Goal: Information Seeking & Learning: Learn about a topic

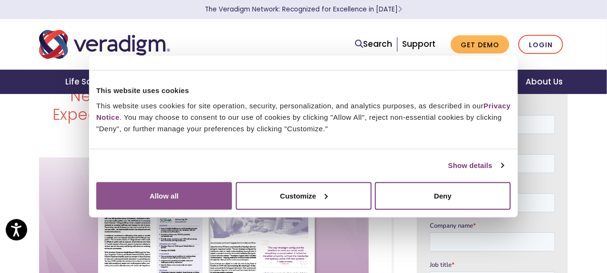
click at [232, 190] on button "Allow all" at bounding box center [164, 196] width 136 height 28
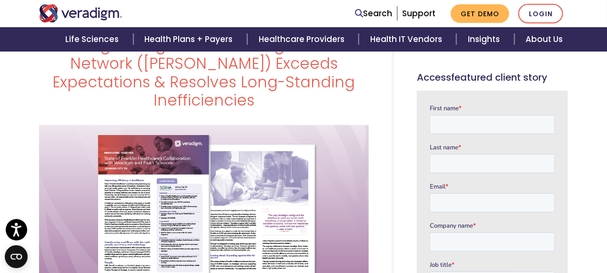
scroll to position [95, 0]
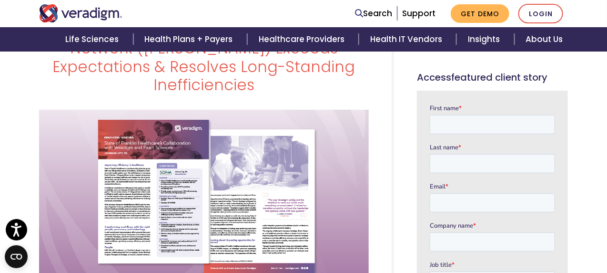
click at [177, 198] on img at bounding box center [204, 196] width 330 height 173
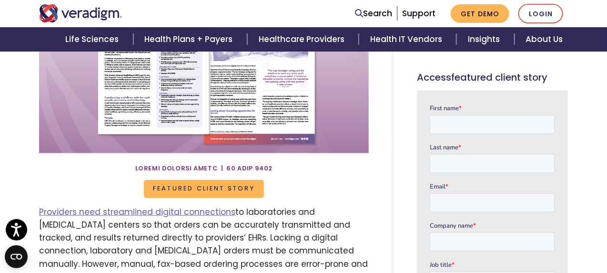
scroll to position [238, 0]
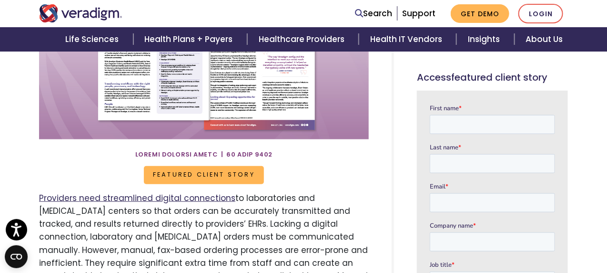
click at [160, 192] on link "Providers need streamlined digital connections" at bounding box center [137, 197] width 196 height 11
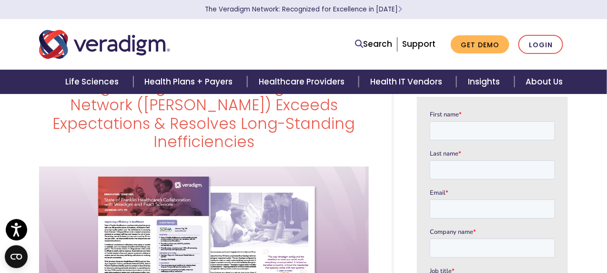
scroll to position [24, 0]
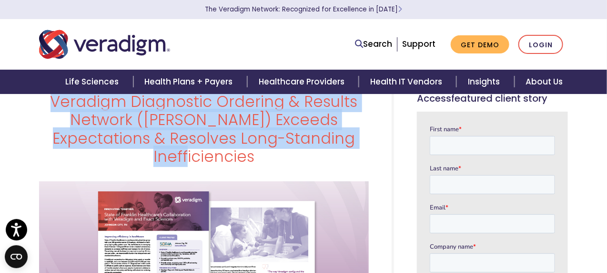
drag, startPoint x: 345, startPoint y: 142, endPoint x: 55, endPoint y: 106, distance: 291.6
click at [55, 106] on h1 "Veradigm Diagnostic Ordering & Results Network ([PERSON_NAME]) Exceeds Expectat…" at bounding box center [204, 128] width 330 height 73
copy h1 "Veradigm Diagnostic Ordering & Results Network ([PERSON_NAME]) Exceeds Expectat…"
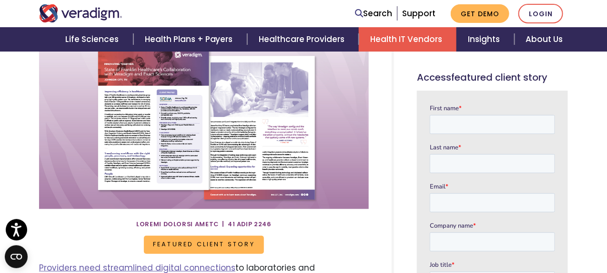
scroll to position [167, 0]
